Goal: Transaction & Acquisition: Purchase product/service

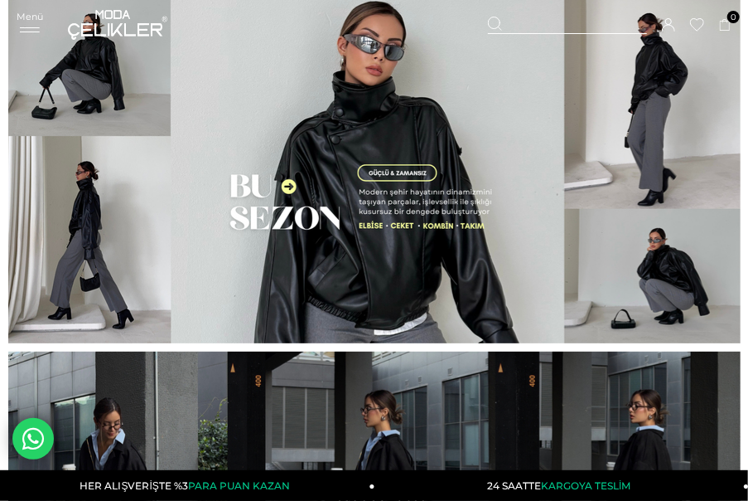
click at [30, 25] on div "Menü" at bounding box center [30, 23] width 27 height 24
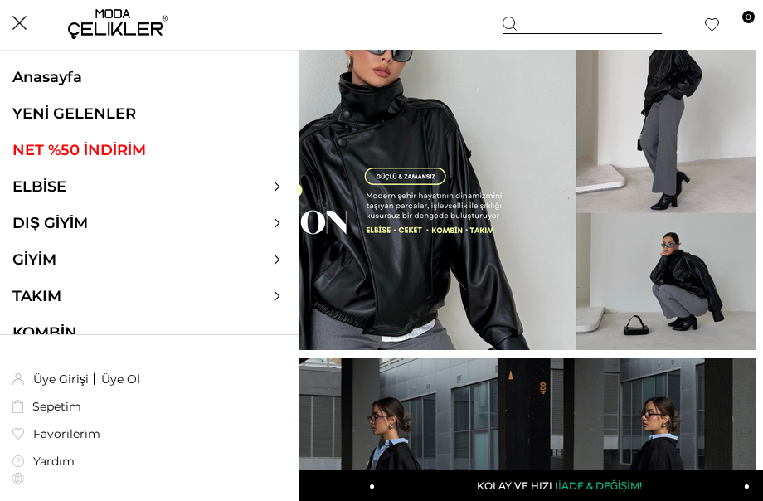
click at [89, 111] on link "YENİ GELENLER" at bounding box center [149, 113] width 298 height 18
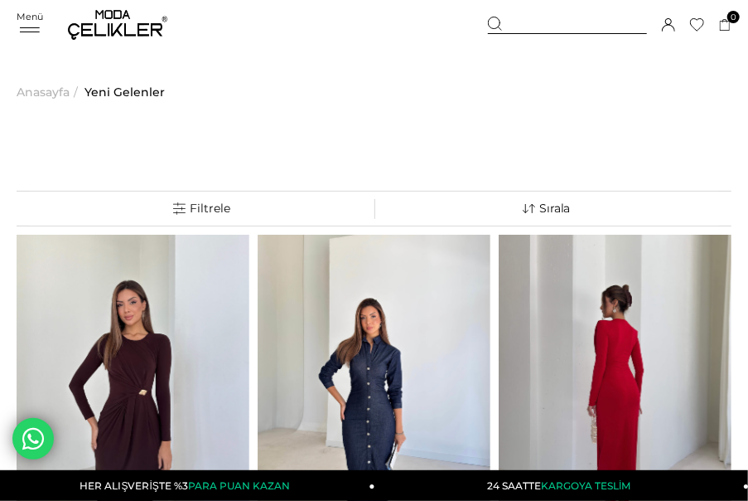
scroll to position [92, 0]
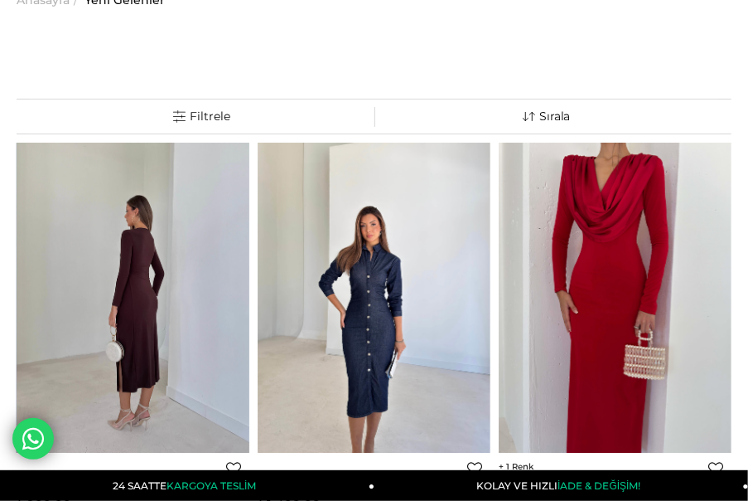
click at [154, 263] on img at bounding box center [133, 298] width 233 height 311
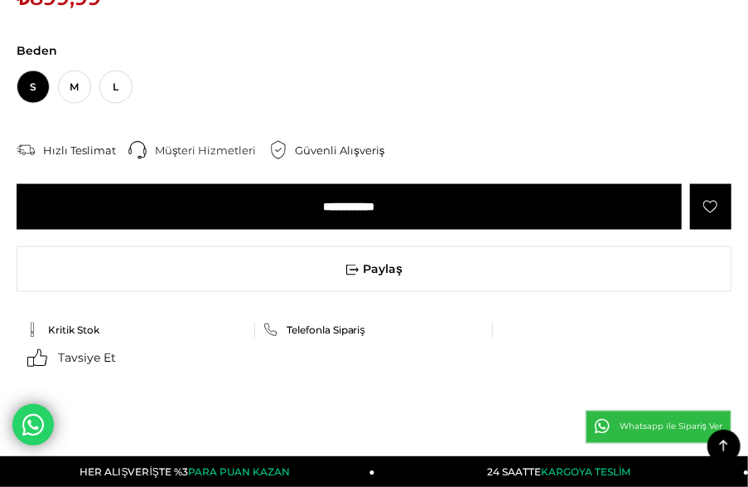
scroll to position [1289, 0]
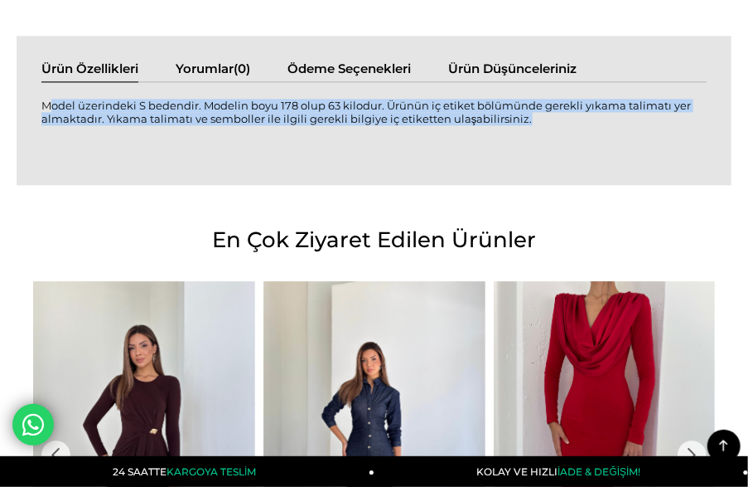
drag, startPoint x: 41, startPoint y: 102, endPoint x: 528, endPoint y: 120, distance: 486.9
click at [528, 120] on div "Model üzerindeki S bedendir. Modelin boyu 178 olup 63 kilodur. Ürünün iç etiket…" at bounding box center [374, 121] width 666 height 45
copy div "Model üzerindeki S bedendir. Modelin boyu 178 olup 63 kilodur. Ürünün iç etiket…"
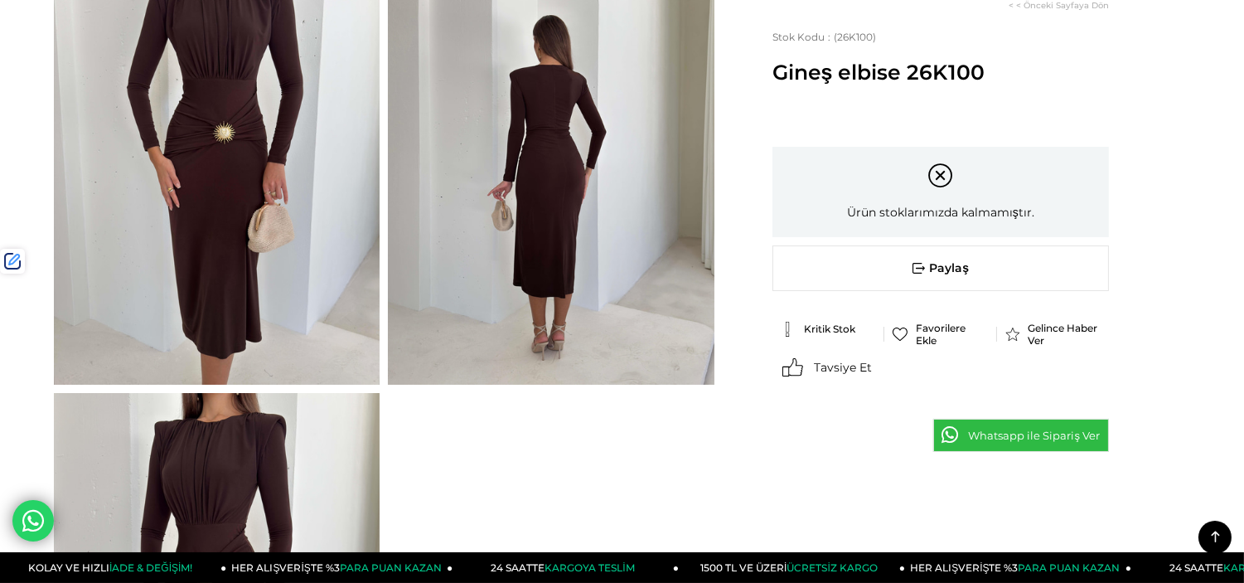
scroll to position [92, 0]
